Goal: Information Seeking & Learning: Learn about a topic

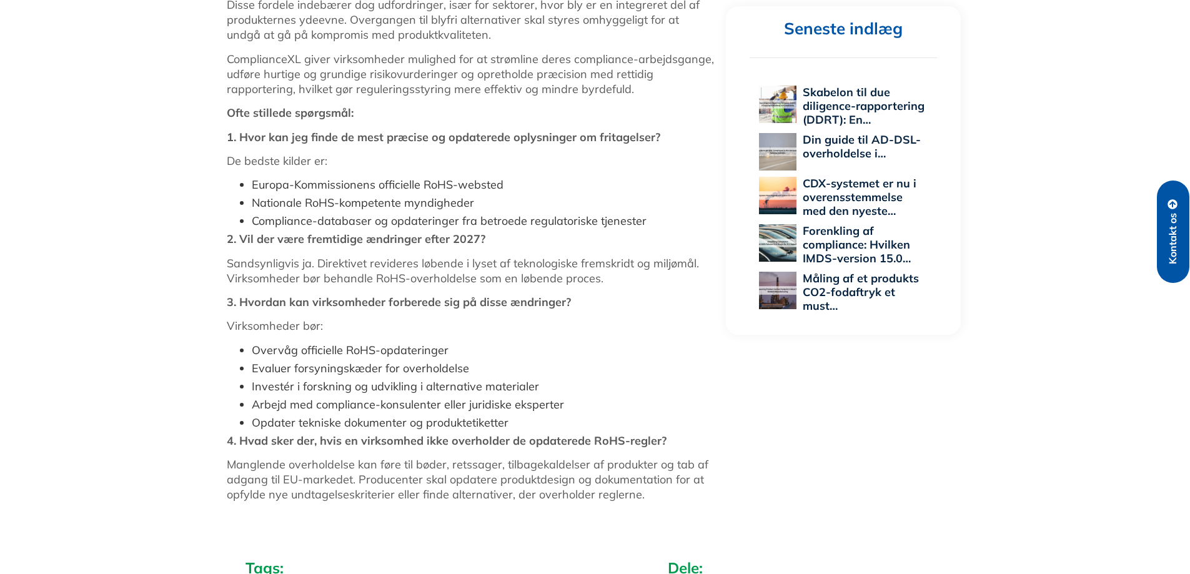
scroll to position [1484, 0]
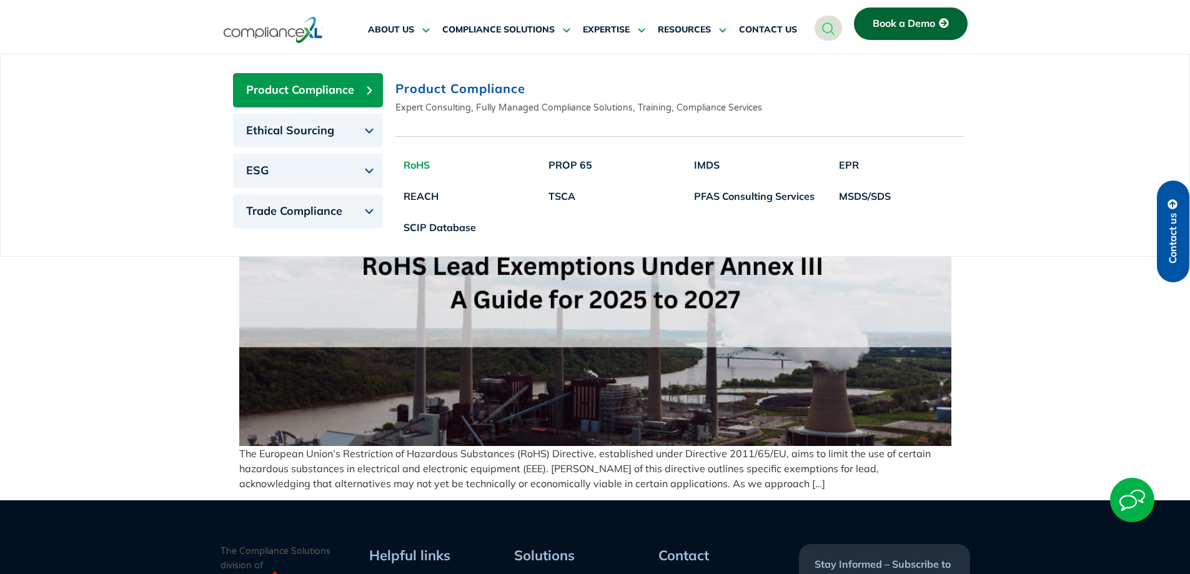
click at [415, 166] on link "RoHS" at bounding box center [439, 164] width 89 height 31
